Goal: Find specific page/section: Find specific page/section

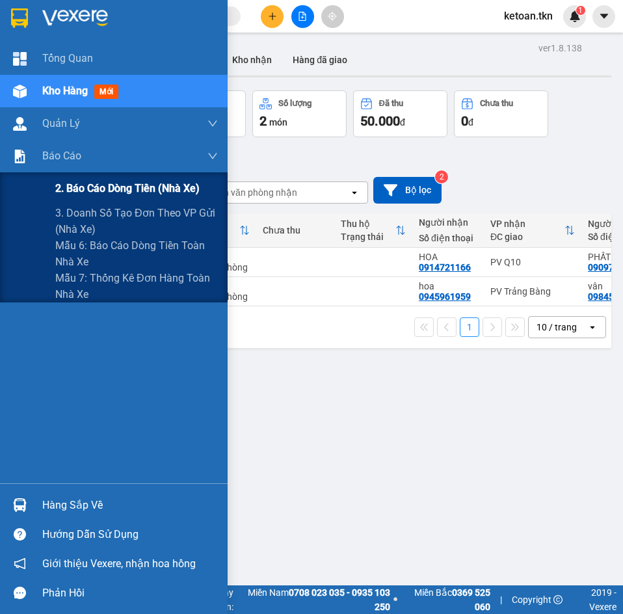
click at [74, 187] on span "2. Báo cáo dòng tiền (nhà xe)" at bounding box center [127, 188] width 144 height 16
click at [75, 190] on span "2. Báo cáo dòng tiền (nhà xe)" at bounding box center [127, 188] width 144 height 16
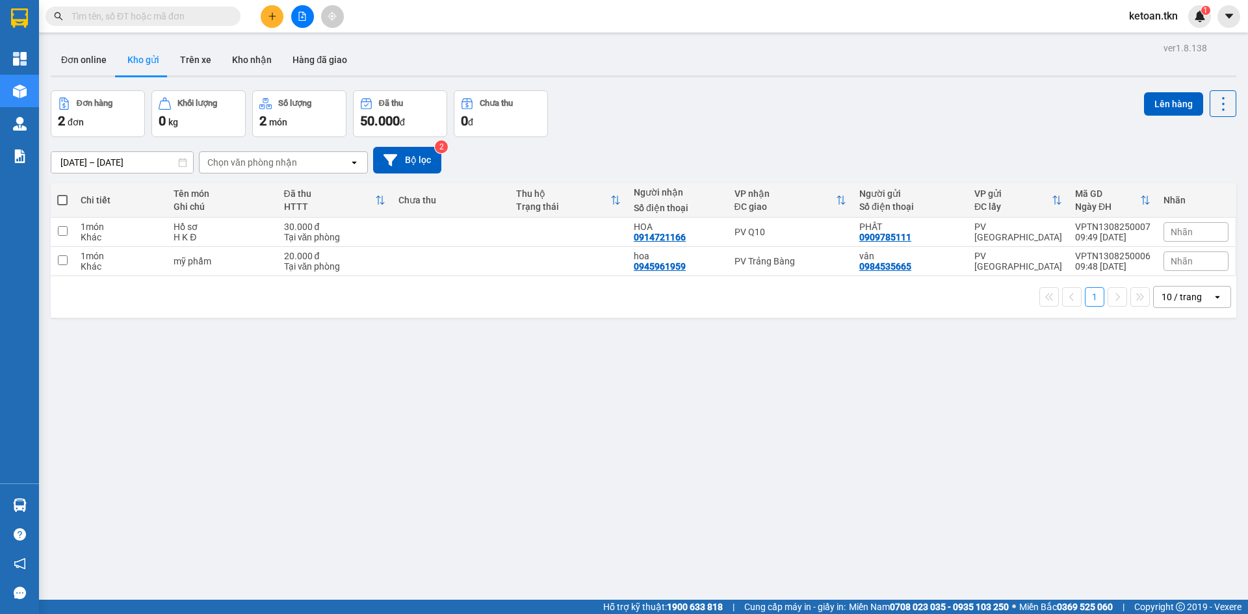
click at [93, 198] on div "Chi tiết" at bounding box center [121, 200] width 80 height 10
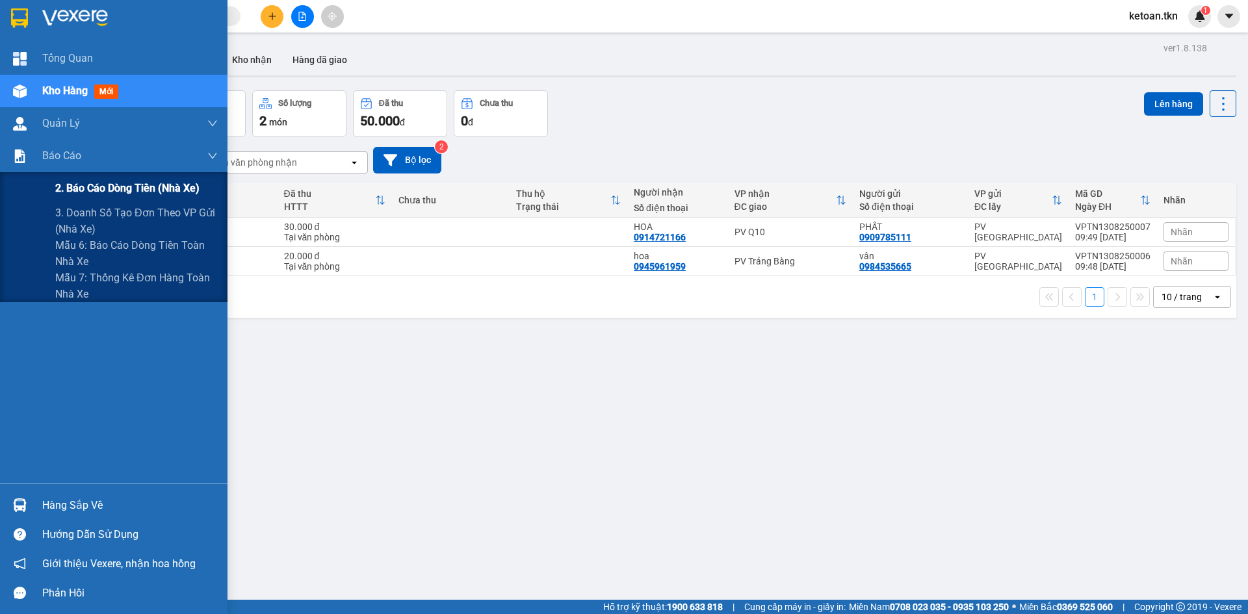
click at [67, 186] on span "2. Báo cáo dòng tiền (nhà xe)" at bounding box center [127, 188] width 144 height 16
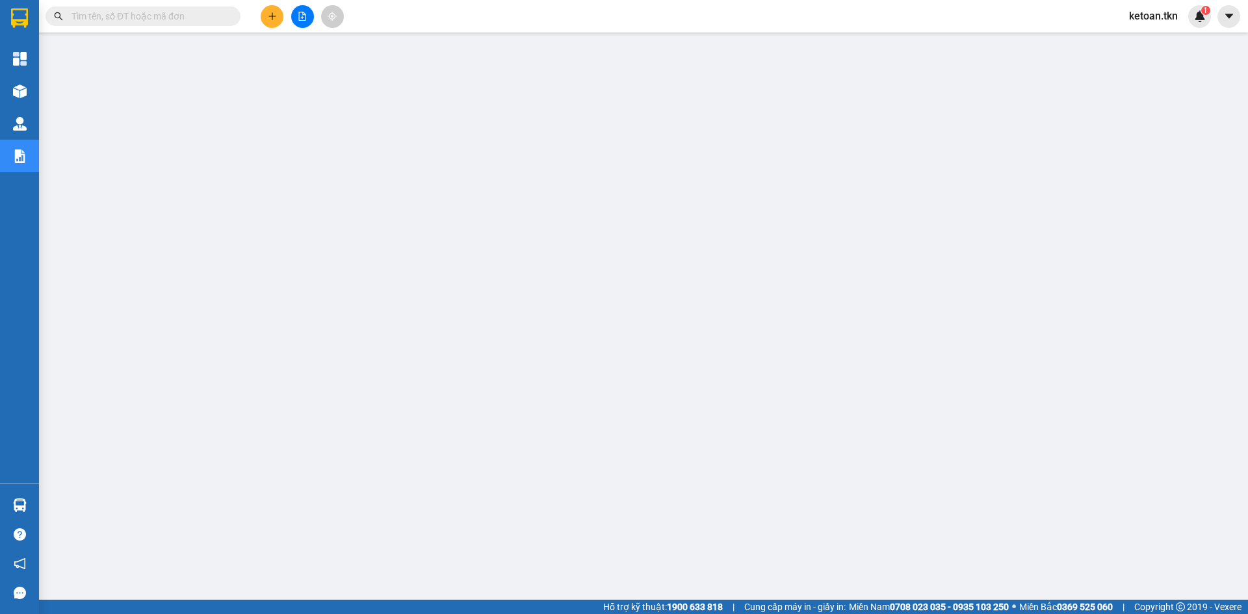
scroll to position [31, 0]
